Goal: Use online tool/utility: Utilize a website feature to perform a specific function

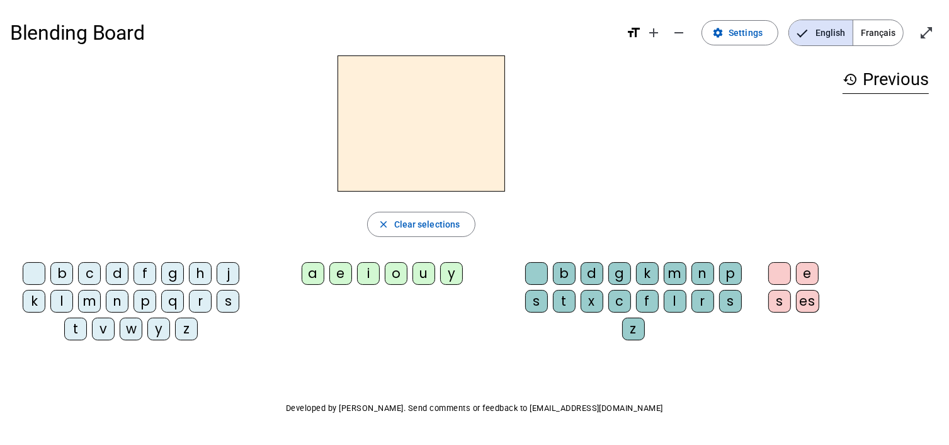
click at [317, 269] on div "a" at bounding box center [313, 273] width 23 height 23
drag, startPoint x: 427, startPoint y: 144, endPoint x: 416, endPoint y: 140, distance: 11.2
click at [416, 140] on h2 "a" at bounding box center [420, 123] width 167 height 136
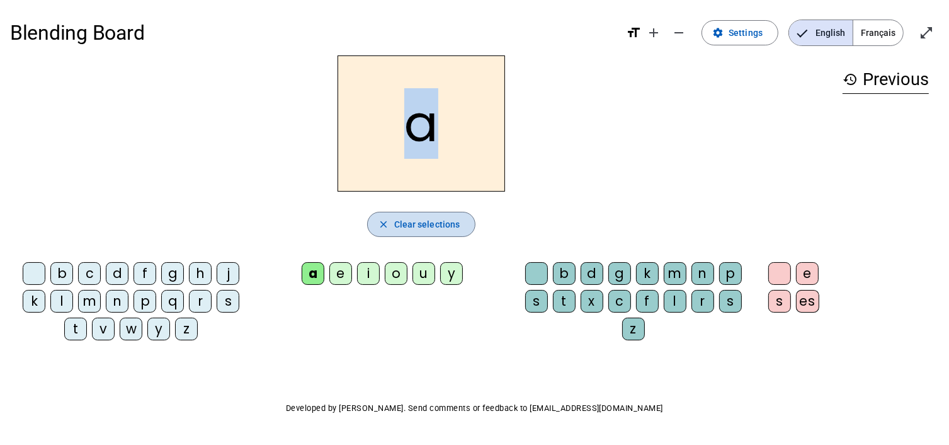
click at [408, 224] on span "Clear selections" at bounding box center [427, 224] width 66 height 15
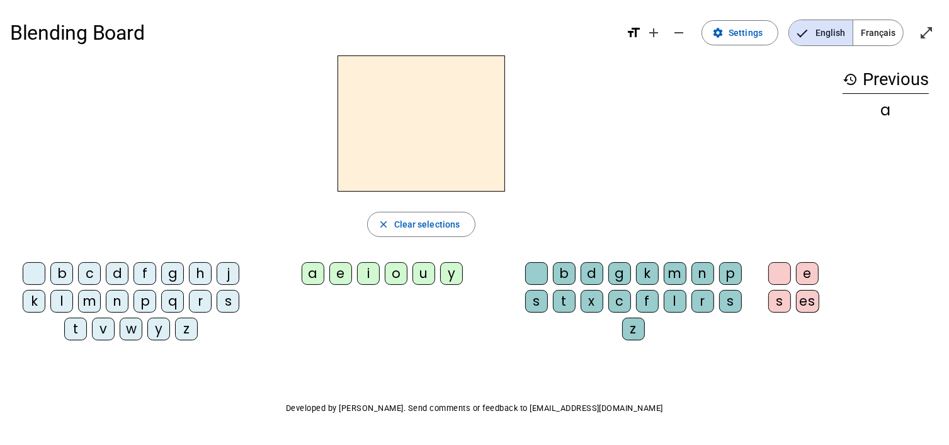
drag, startPoint x: 592, startPoint y: 255, endPoint x: 584, endPoint y: 261, distance: 9.8
click at [590, 255] on div "close Clear selections b c d f g h j k l m n p q r s t v w y z a e i o u y b d …" at bounding box center [421, 202] width 822 height 295
drag, startPoint x: 572, startPoint y: 256, endPoint x: 572, endPoint y: 275, distance: 19.5
click at [569, 268] on div "close Clear selections b c d f g h j k l m n p q r s t v w y z a e i o u y b d …" at bounding box center [421, 202] width 822 height 295
drag, startPoint x: 582, startPoint y: 269, endPoint x: 604, endPoint y: 274, distance: 23.1
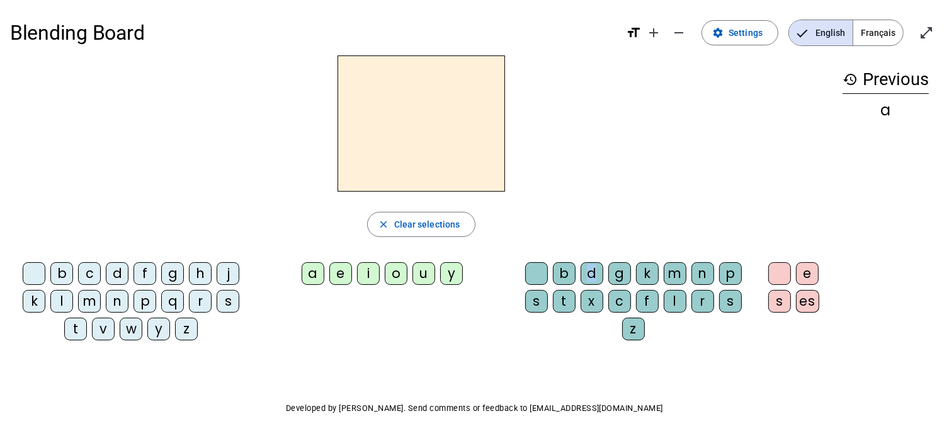
click at [604, 274] on div "b d g k m n p s t x c f l r s z" at bounding box center [635, 303] width 237 height 83
click at [372, 176] on h2 at bounding box center [420, 123] width 167 height 136
click at [316, 268] on div "a" at bounding box center [313, 273] width 23 height 23
drag, startPoint x: 336, startPoint y: 261, endPoint x: 341, endPoint y: 271, distance: 10.7
click at [337, 262] on letter-bubble "e" at bounding box center [343, 276] width 28 height 28
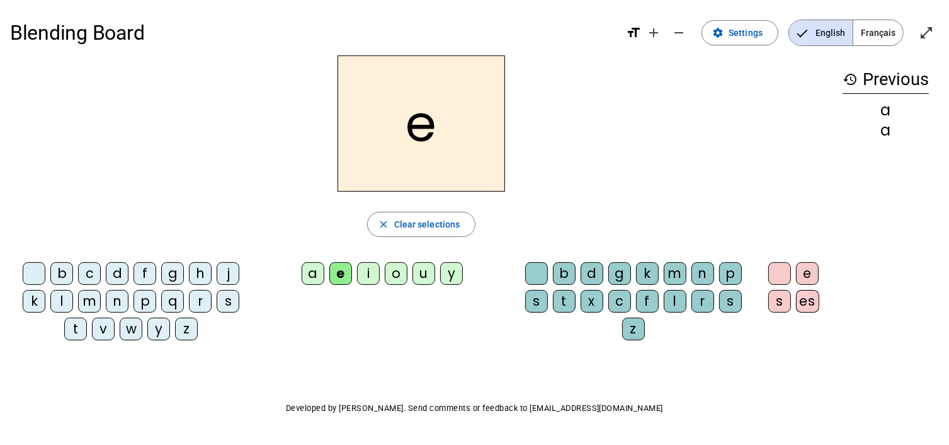
click at [307, 273] on div "a" at bounding box center [313, 273] width 23 height 23
drag, startPoint x: 237, startPoint y: 261, endPoint x: 224, endPoint y: 269, distance: 15.4
click at [228, 266] on div "b c d f g h j k l m n p q r s t v w y z" at bounding box center [133, 303] width 247 height 93
click at [224, 269] on div "j" at bounding box center [228, 273] width 23 height 23
click at [210, 271] on letter-bubble "h" at bounding box center [203, 276] width 28 height 28
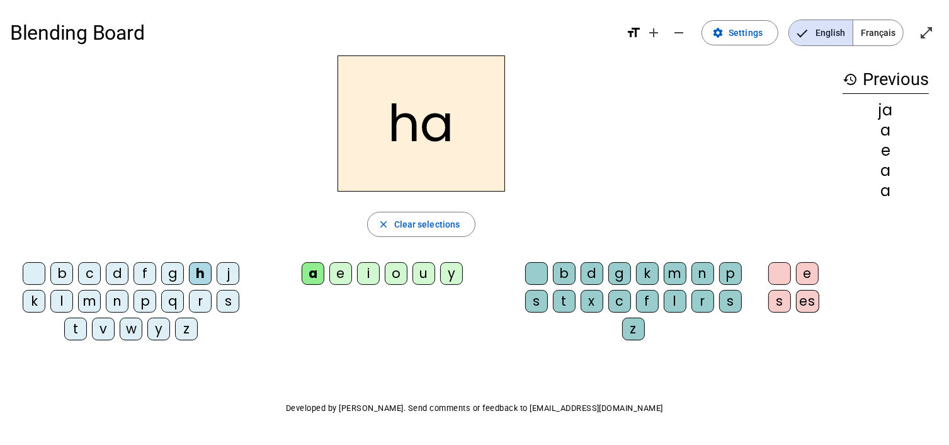
click at [193, 262] on div "h" at bounding box center [200, 273] width 23 height 23
drag, startPoint x: 172, startPoint y: 272, endPoint x: 166, endPoint y: 264, distance: 9.4
click at [166, 264] on div "g" at bounding box center [172, 273] width 23 height 23
click at [567, 262] on div "b" at bounding box center [564, 273] width 23 height 23
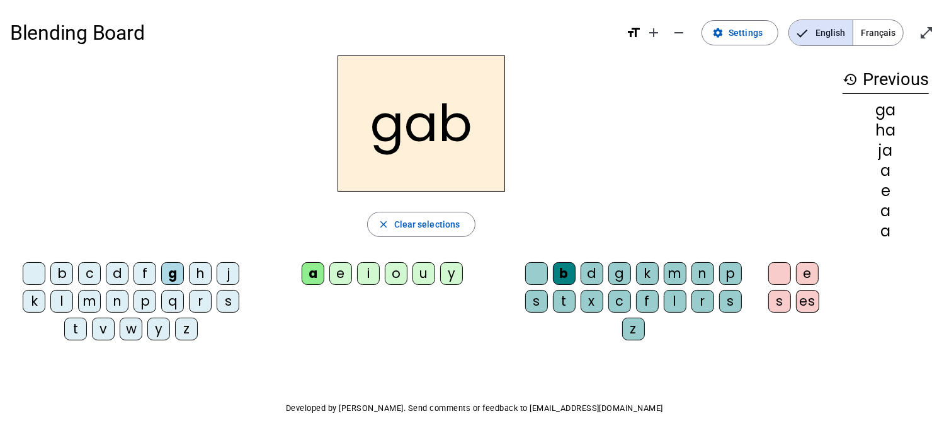
click at [596, 285] on letter-bubble "d" at bounding box center [595, 276] width 28 height 28
drag, startPoint x: 598, startPoint y: 279, endPoint x: 609, endPoint y: 286, distance: 14.1
click at [603, 283] on letter-bubble "d" at bounding box center [595, 276] width 28 height 28
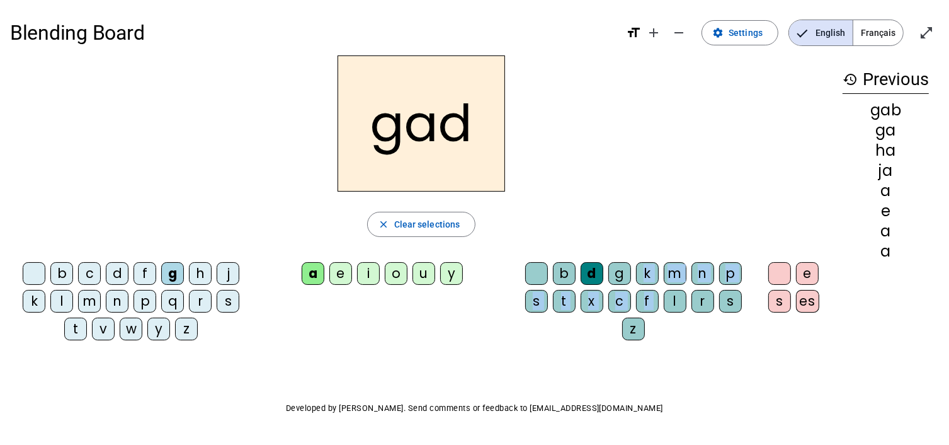
drag, startPoint x: 625, startPoint y: 285, endPoint x: 675, endPoint y: 302, distance: 53.2
click at [669, 302] on div "b d g k m n p s t x c f l r s z" at bounding box center [635, 303] width 237 height 83
click at [419, 224] on span "Clear selections" at bounding box center [427, 224] width 66 height 15
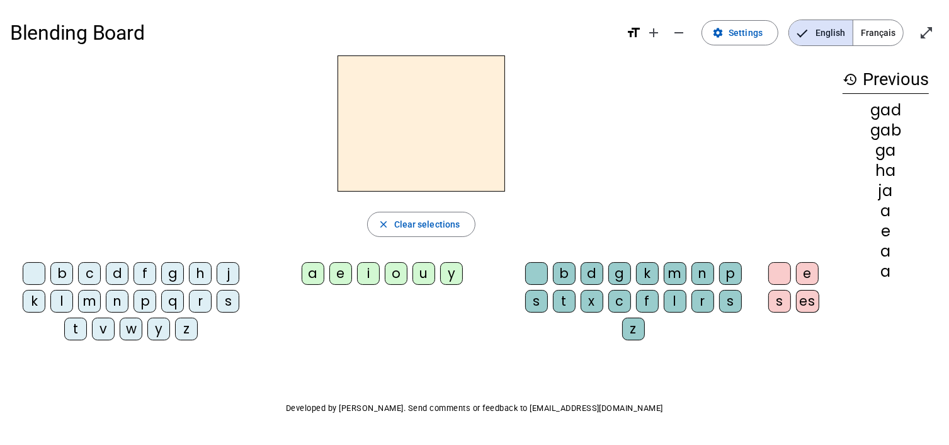
click at [710, 177] on div at bounding box center [421, 123] width 822 height 136
click at [884, 113] on div "gad" at bounding box center [885, 110] width 86 height 15
click at [421, 271] on div "u" at bounding box center [423, 273] width 23 height 23
click at [696, 276] on div "n" at bounding box center [702, 273] width 23 height 23
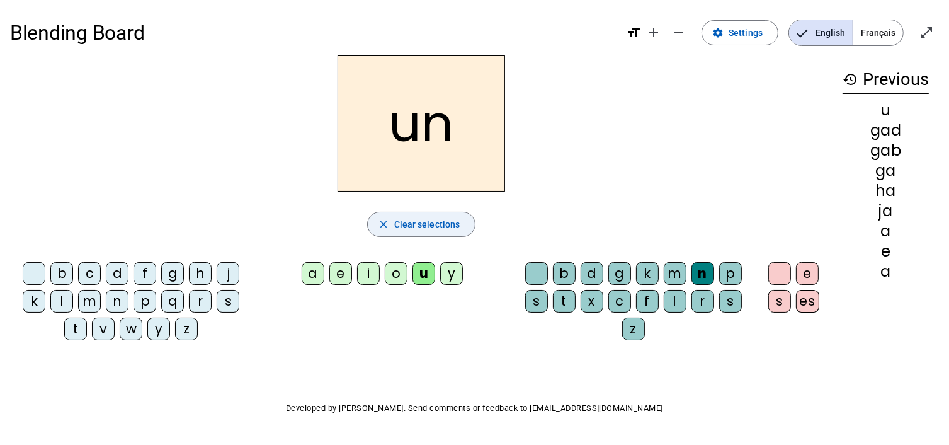
click at [417, 229] on span "Clear selections" at bounding box center [427, 224] width 66 height 15
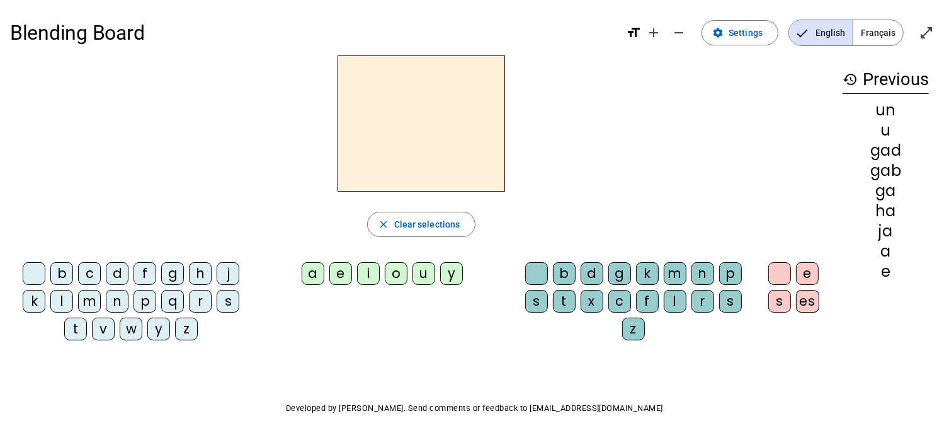
drag, startPoint x: 905, startPoint y: 155, endPoint x: 875, endPoint y: 211, distance: 63.4
click at [875, 211] on div "un u gad gab ga ha ja a e" at bounding box center [885, 191] width 86 height 176
drag, startPoint x: 856, startPoint y: 269, endPoint x: 848, endPoint y: 249, distance: 21.5
click at [846, 259] on div "un u gad gab ga ha ja a e" at bounding box center [885, 191] width 86 height 176
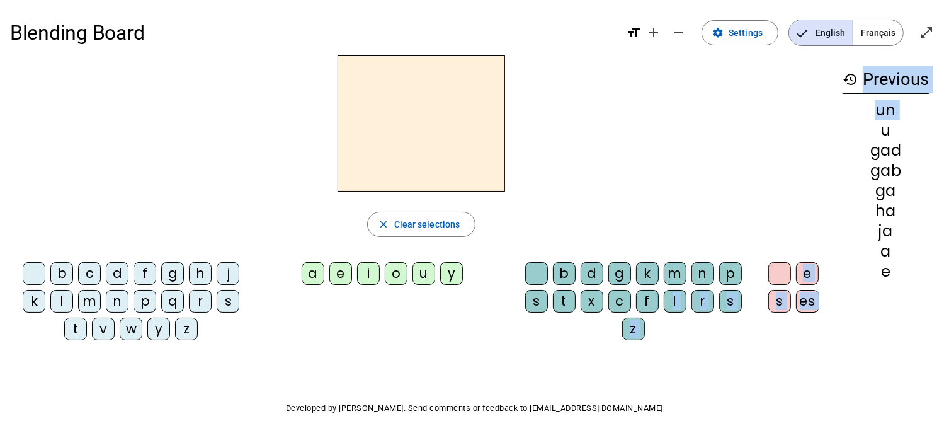
drag, startPoint x: 884, startPoint y: 153, endPoint x: 670, endPoint y: 319, distance: 270.6
click at [670, 319] on div "close Clear selections b c d f g h j k l m n p q r s t v w y z a e i o u y b d …" at bounding box center [474, 202] width 929 height 295
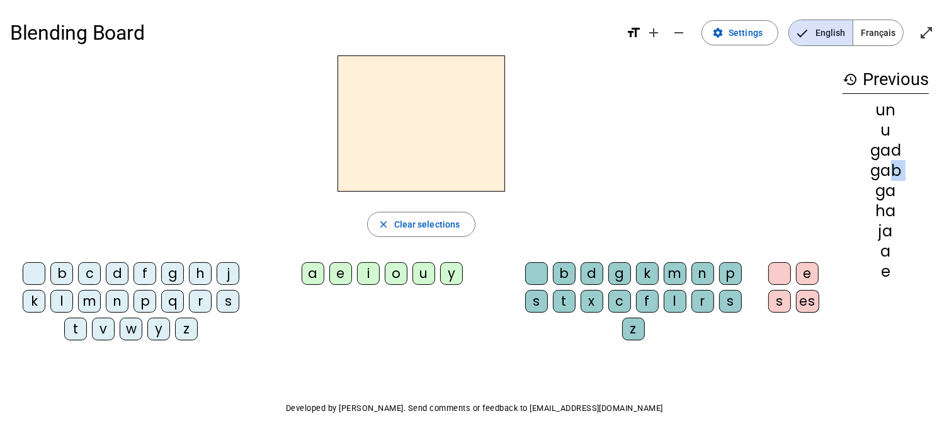
drag, startPoint x: 883, startPoint y: 161, endPoint x: 879, endPoint y: 184, distance: 24.3
click at [879, 189] on div "un u gad gab ga ha ja a e" at bounding box center [885, 191] width 86 height 176
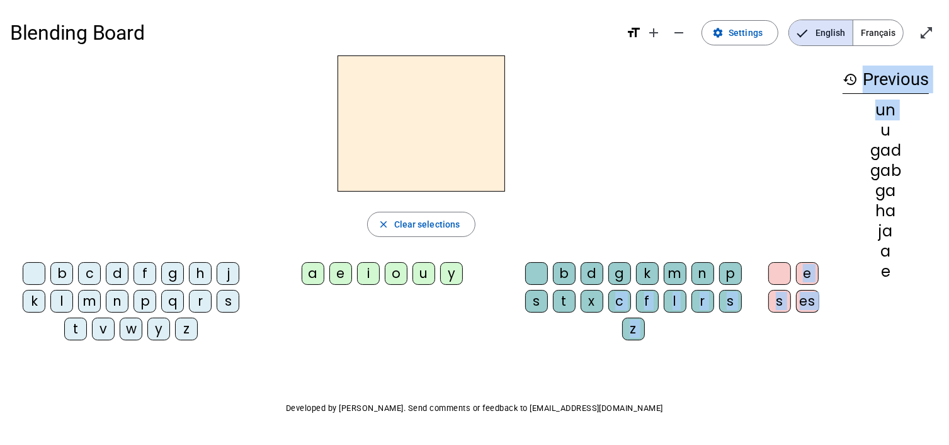
drag, startPoint x: 876, startPoint y: 128, endPoint x: 604, endPoint y: 330, distance: 339.0
click at [604, 330] on div "close Clear selections b c d f g h j k l m n p q r s t v w y z a e i o u y b d …" at bounding box center [474, 202] width 929 height 295
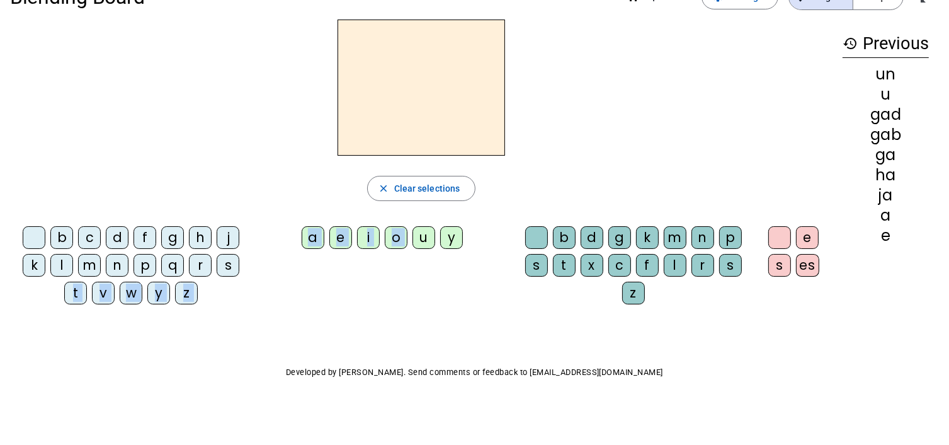
drag, startPoint x: 390, startPoint y: 292, endPoint x: 396, endPoint y: 288, distance: 7.3
click at [421, 291] on div "b c d f g h j k l m n p q r s t v w y z a e i o u y b d g k m n p s t x c f l r…" at bounding box center [421, 267] width 822 height 93
click at [404, 187] on span "Clear selections" at bounding box center [427, 188] width 66 height 15
click at [854, 42] on mat-icon "history" at bounding box center [849, 43] width 15 height 15
drag, startPoint x: 887, startPoint y: 43, endPoint x: 895, endPoint y: 43, distance: 8.2
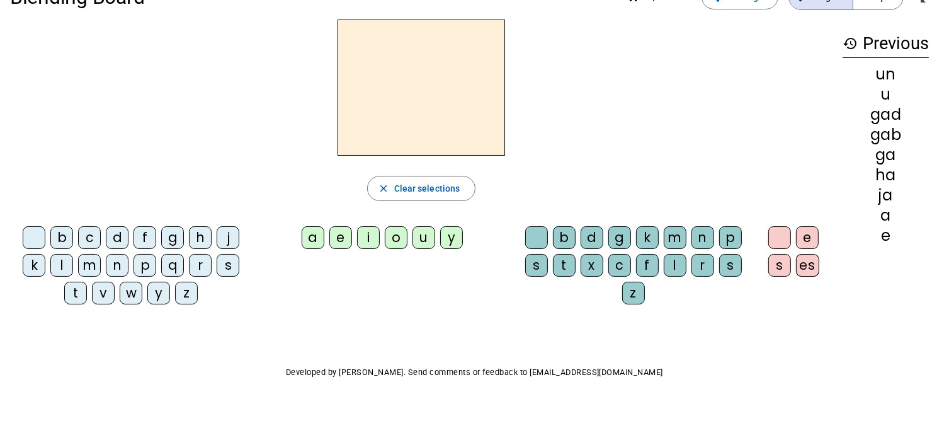
click at [889, 43] on h3 "history Previous" at bounding box center [885, 44] width 86 height 28
drag, startPoint x: 931, startPoint y: 40, endPoint x: 859, endPoint y: 14, distance: 76.5
click at [917, 35] on div "history Previous un u gad gab ga ha ja a e" at bounding box center [885, 157] width 106 height 275
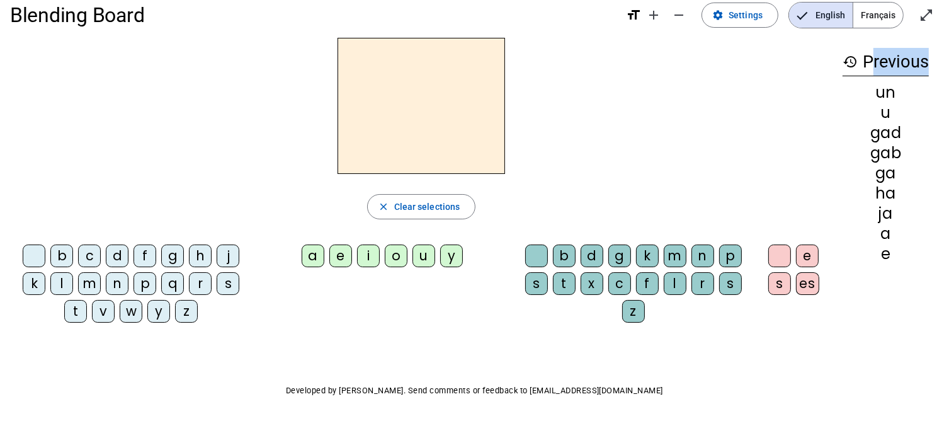
scroll to position [0, 0]
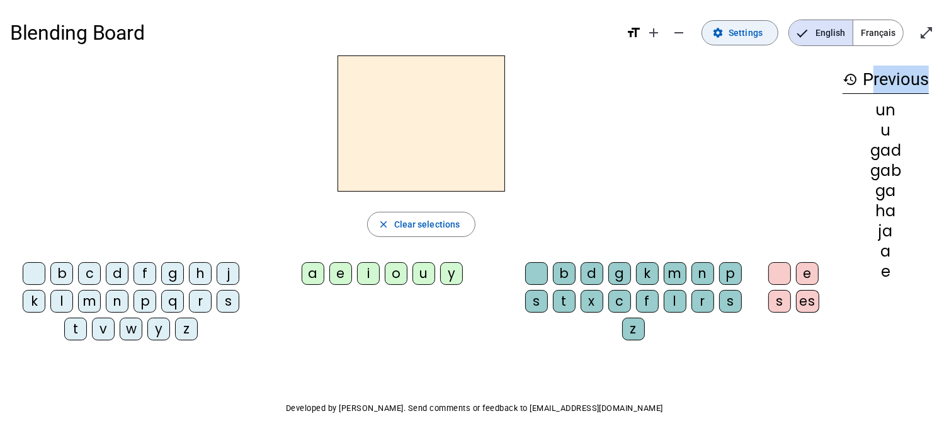
click at [741, 37] on span "Settings" at bounding box center [745, 32] width 34 height 15
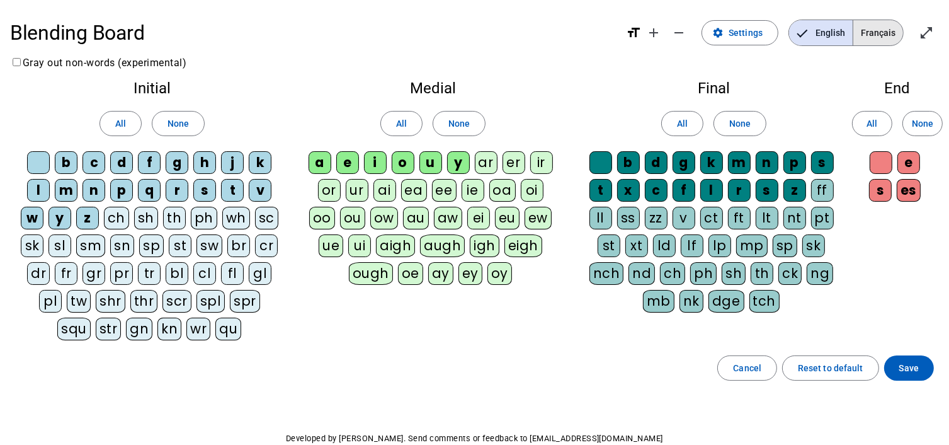
click at [870, 27] on span "Français" at bounding box center [878, 32] width 50 height 25
